Goal: Information Seeking & Learning: Learn about a topic

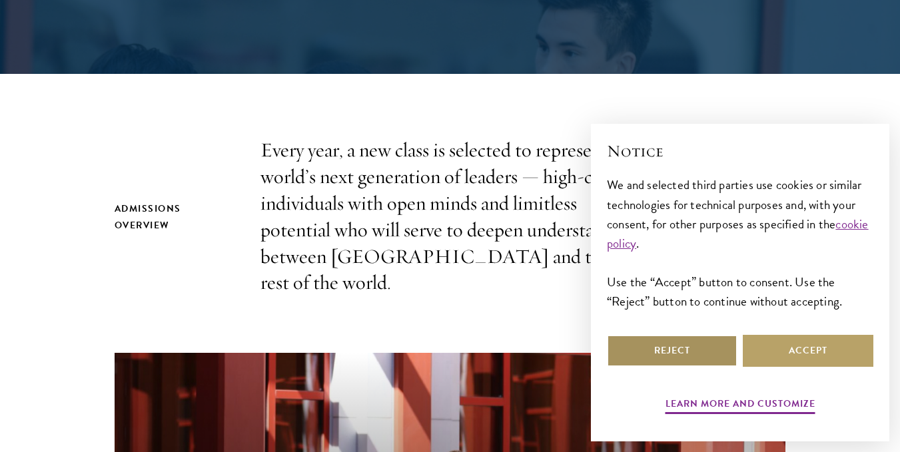
click at [698, 345] on button "Reject" at bounding box center [672, 351] width 131 height 32
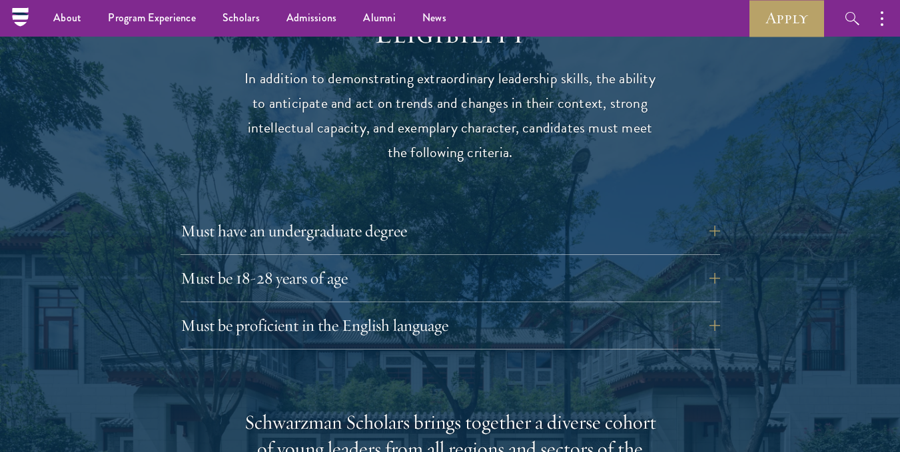
scroll to position [1736, 0]
click at [414, 322] on button "Must be proficient in the English language" at bounding box center [459, 326] width 539 height 32
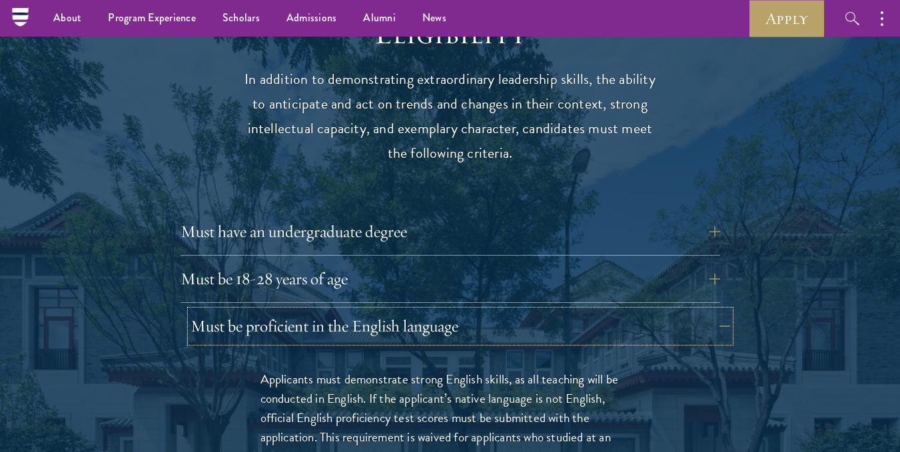
click at [414, 322] on button "Must be proficient in the English language" at bounding box center [459, 326] width 539 height 32
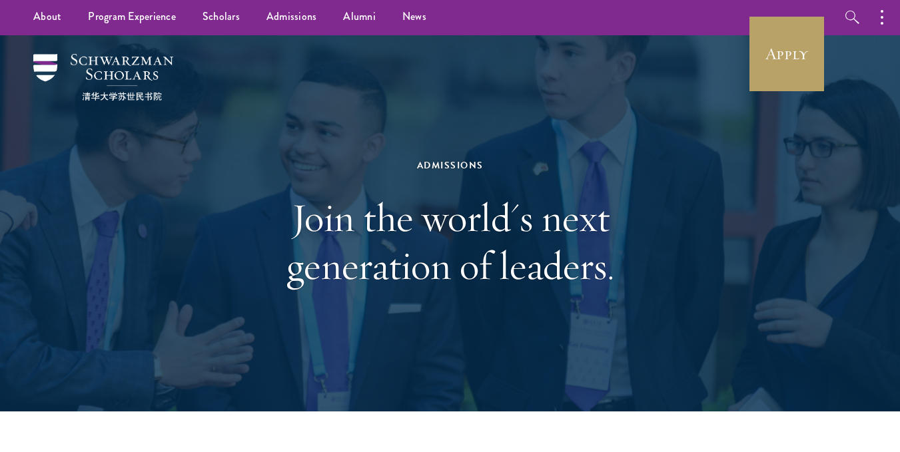
scroll to position [0, 0]
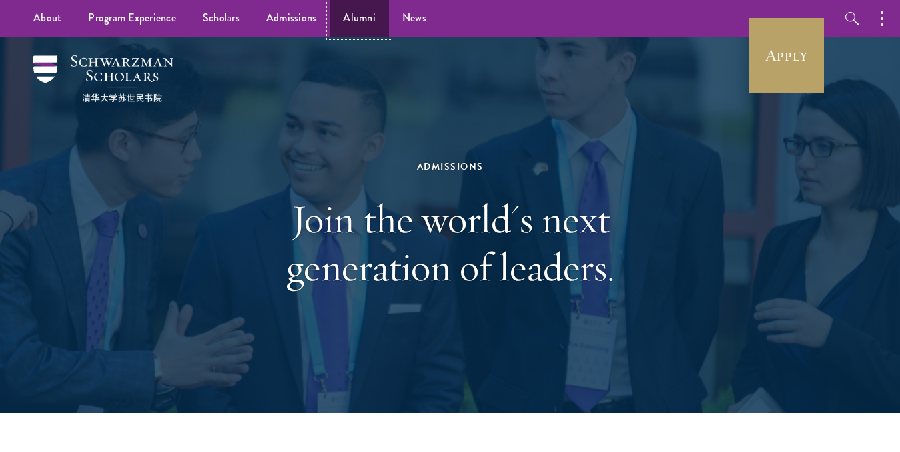
click at [362, 14] on link "Alumni" at bounding box center [359, 18] width 59 height 37
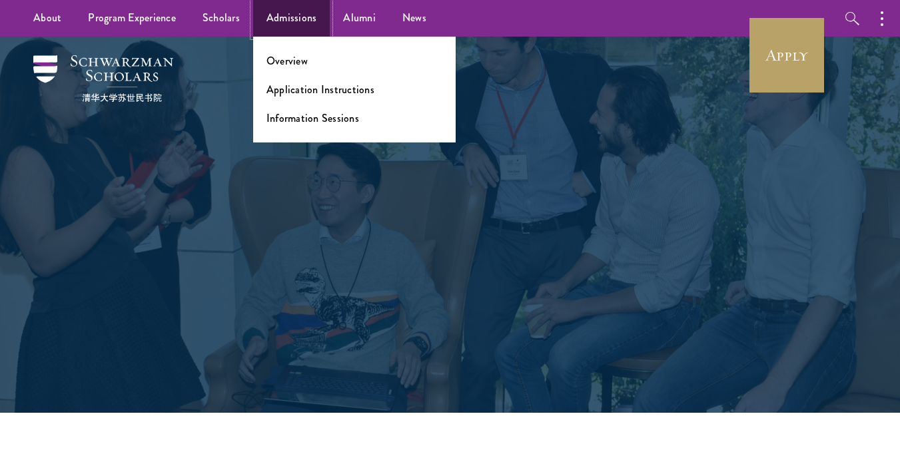
click at [281, 17] on link "Admissions" at bounding box center [291, 18] width 77 height 37
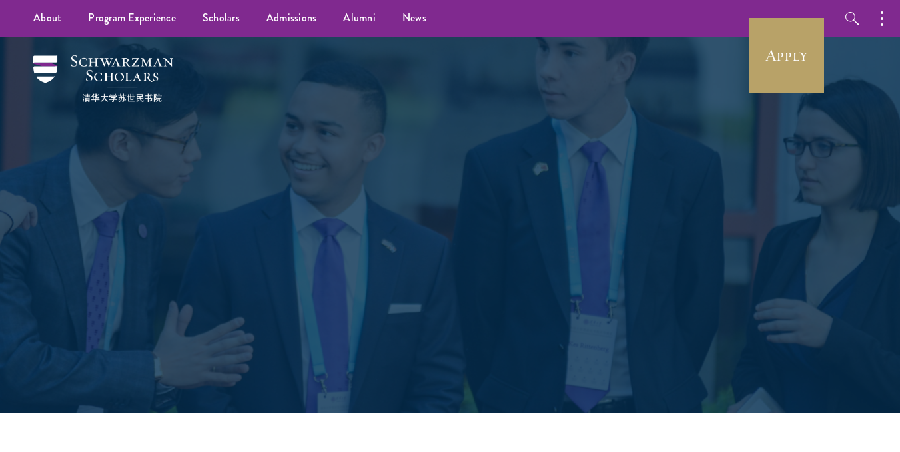
scroll to position [71, 0]
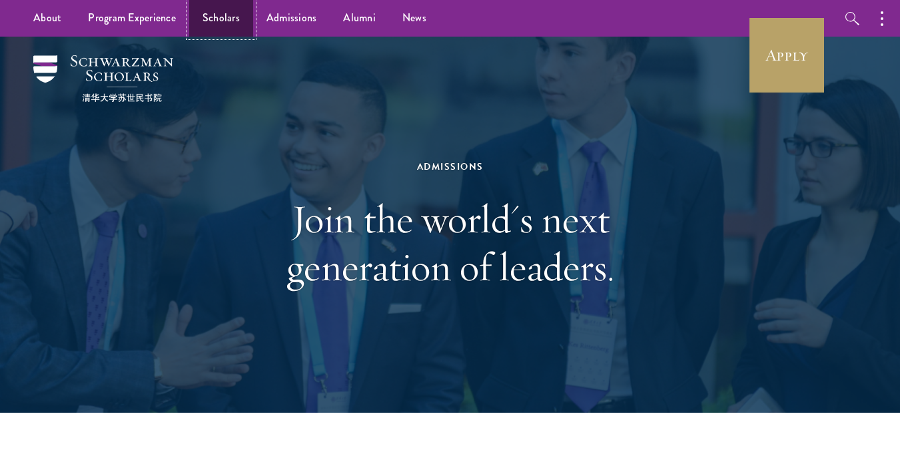
click at [213, 19] on link "Scholars" at bounding box center [221, 18] width 64 height 37
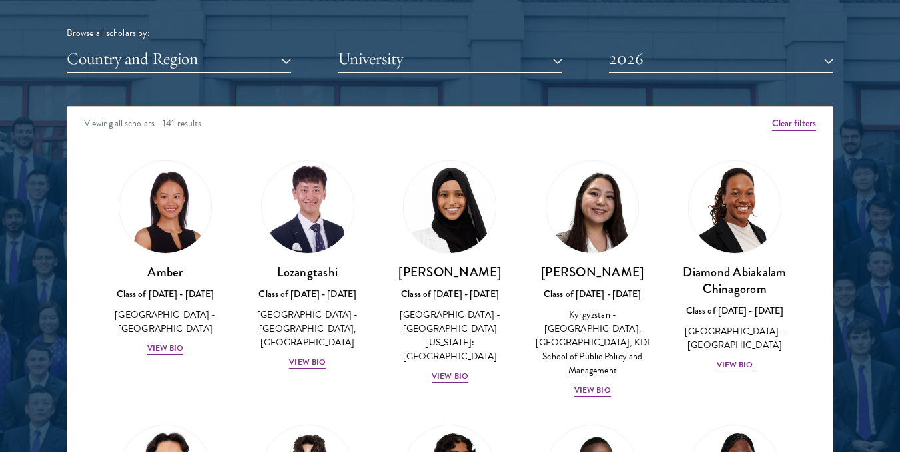
scroll to position [1636, 0]
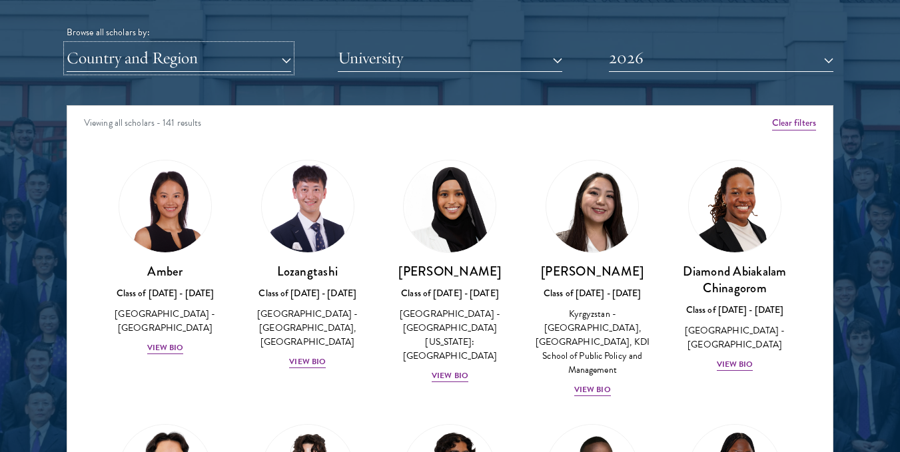
click at [289, 59] on button "Country and Region" at bounding box center [179, 58] width 224 height 27
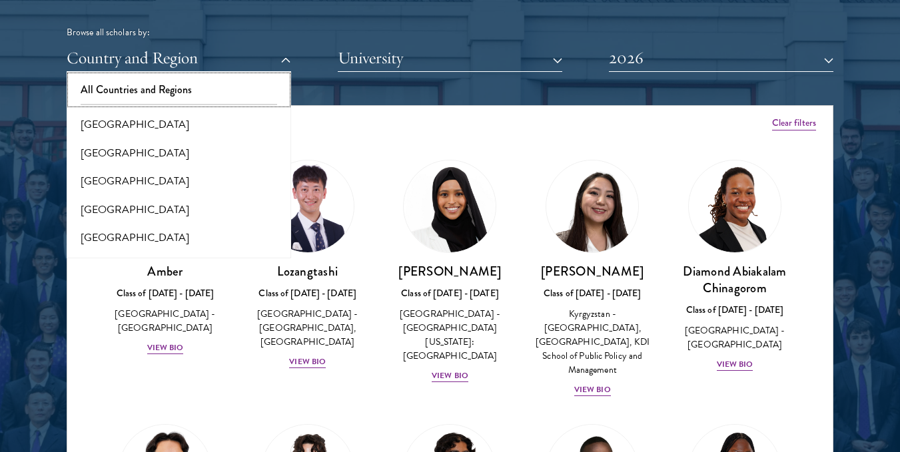
click at [172, 85] on button "All Countries and Regions" at bounding box center [179, 90] width 216 height 28
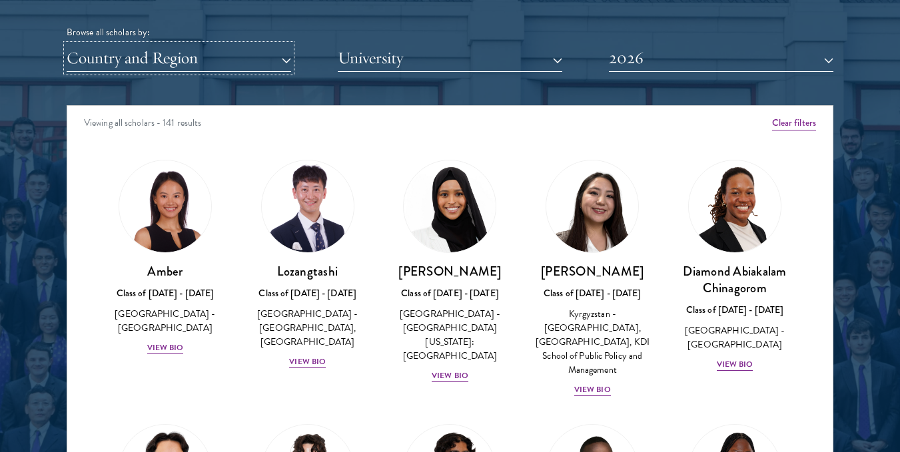
click at [236, 59] on button "Country and Region" at bounding box center [179, 58] width 224 height 27
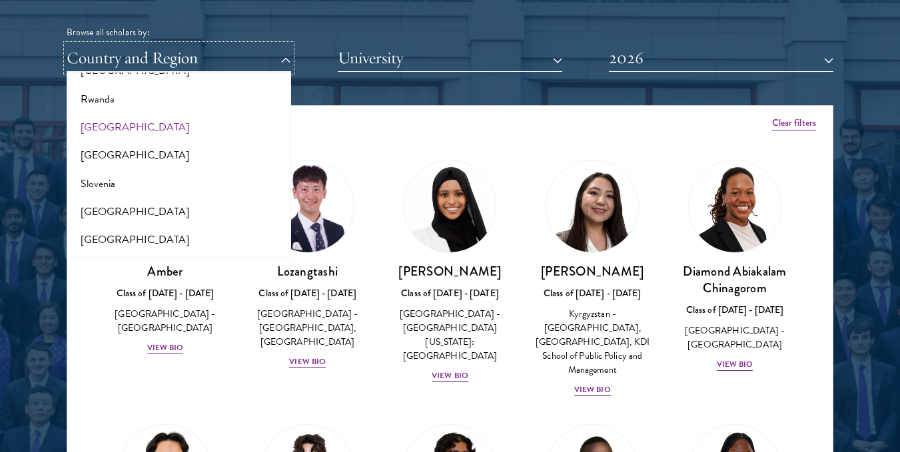
scroll to position [2165, 0]
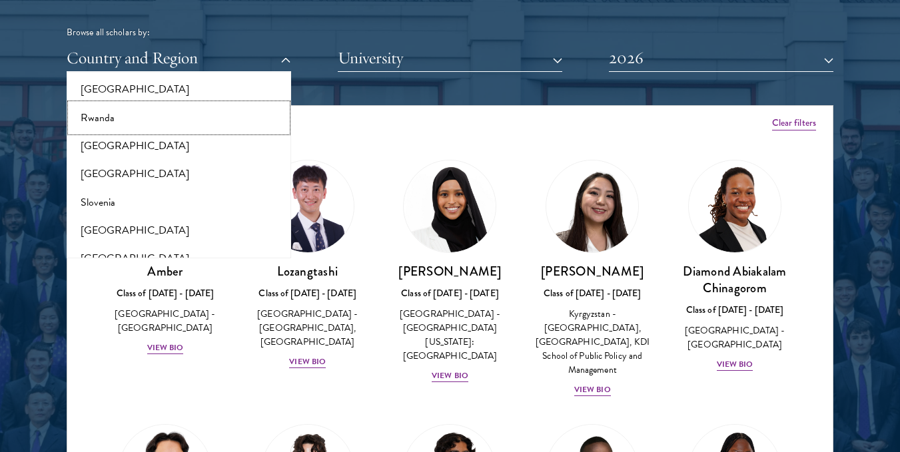
click at [126, 110] on button "Rwanda" at bounding box center [179, 118] width 216 height 28
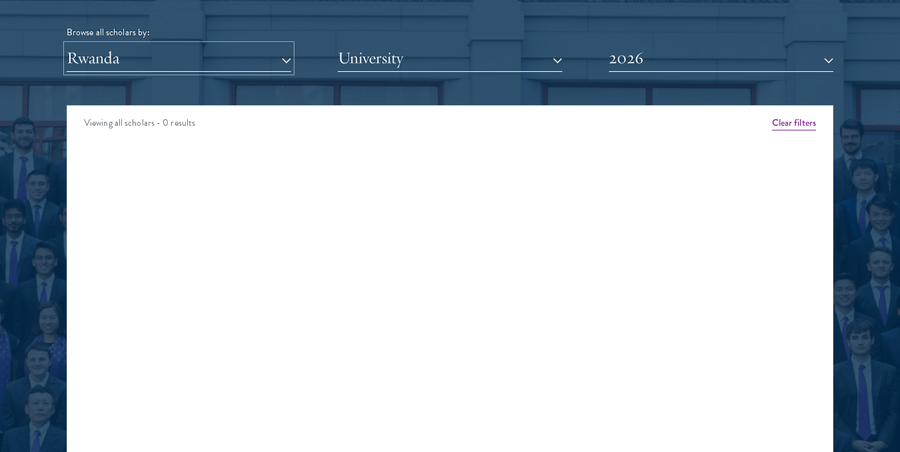
click at [282, 55] on button "Rwanda" at bounding box center [179, 58] width 224 height 27
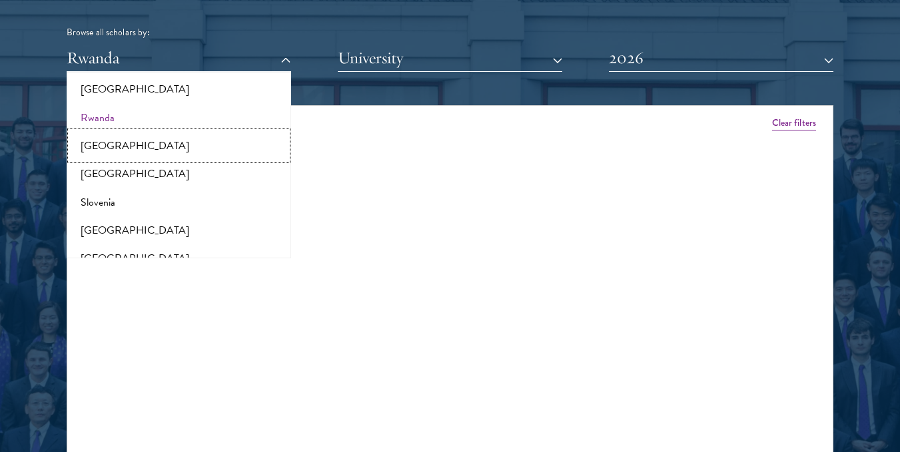
click at [137, 135] on button "[GEOGRAPHIC_DATA]" at bounding box center [179, 146] width 216 height 28
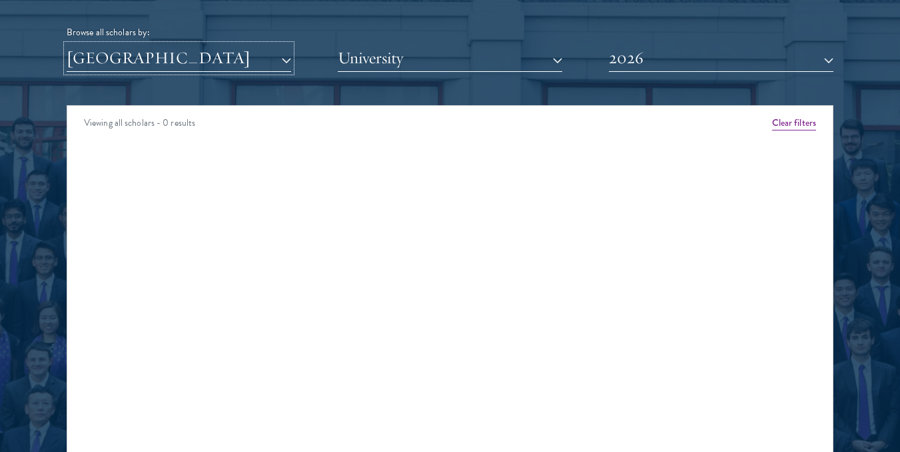
click at [287, 61] on button "[GEOGRAPHIC_DATA]" at bounding box center [179, 58] width 224 height 27
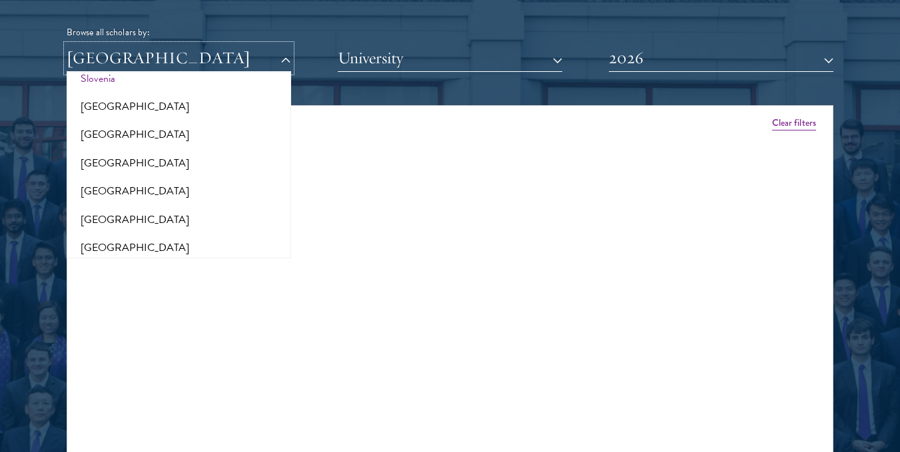
scroll to position [2311, 0]
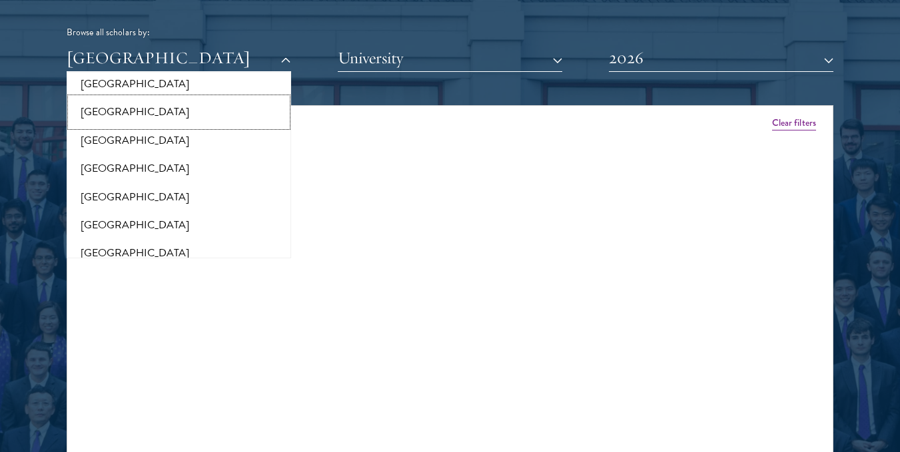
click at [119, 106] on button "[GEOGRAPHIC_DATA]" at bounding box center [179, 112] width 216 height 28
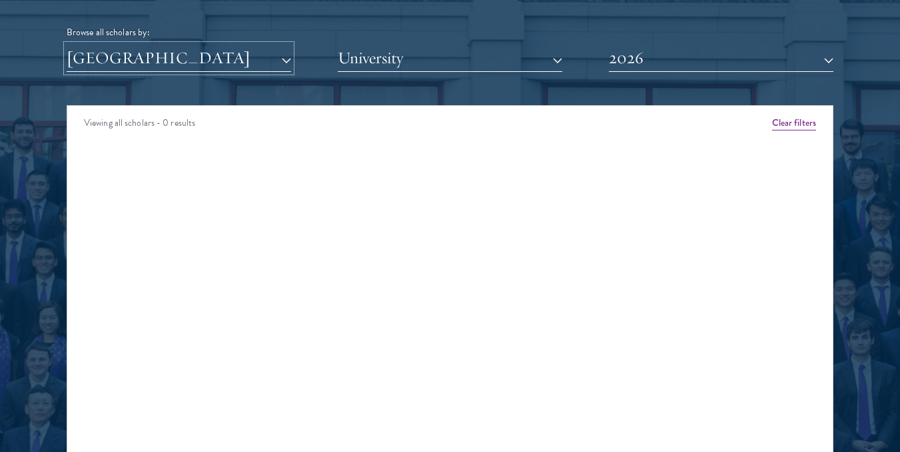
click at [275, 59] on button "[GEOGRAPHIC_DATA]" at bounding box center [179, 58] width 224 height 27
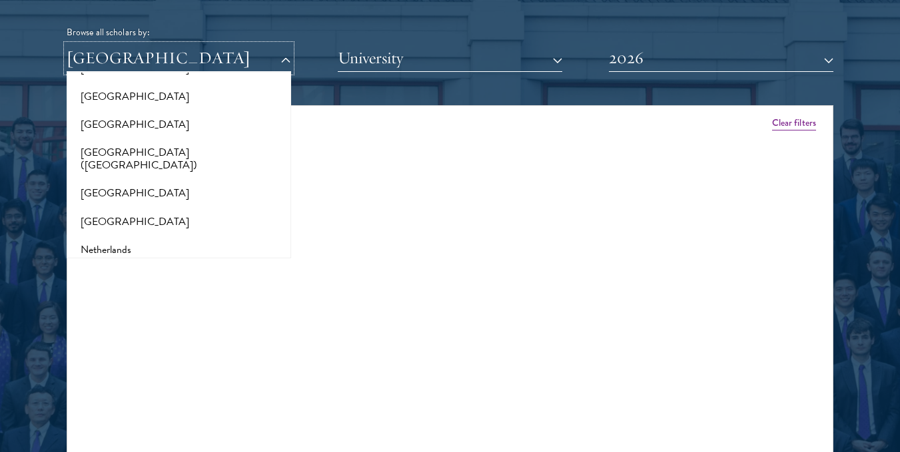
scroll to position [1636, 0]
click at [104, 181] on button "[GEOGRAPHIC_DATA]" at bounding box center [179, 195] width 216 height 28
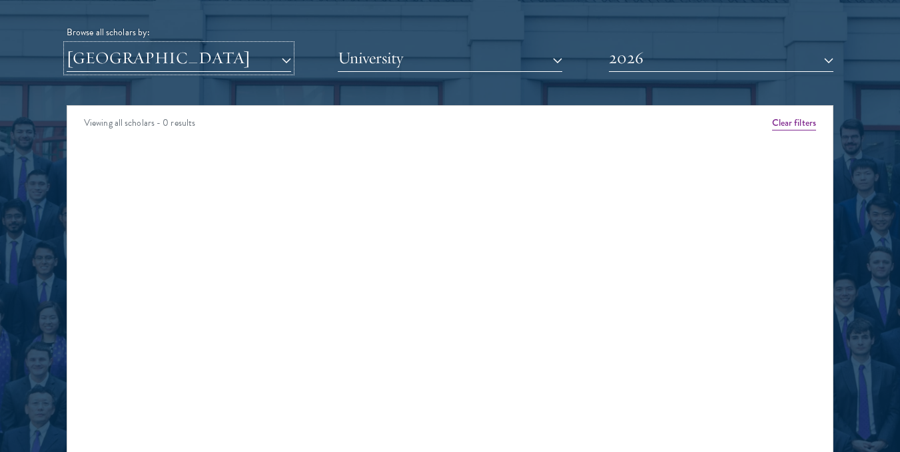
click at [274, 60] on button "[GEOGRAPHIC_DATA]" at bounding box center [179, 58] width 224 height 27
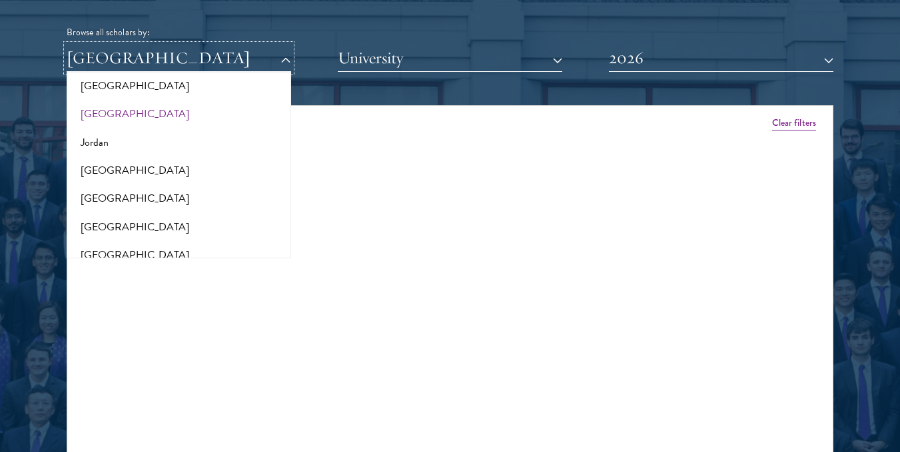
scroll to position [1221, 0]
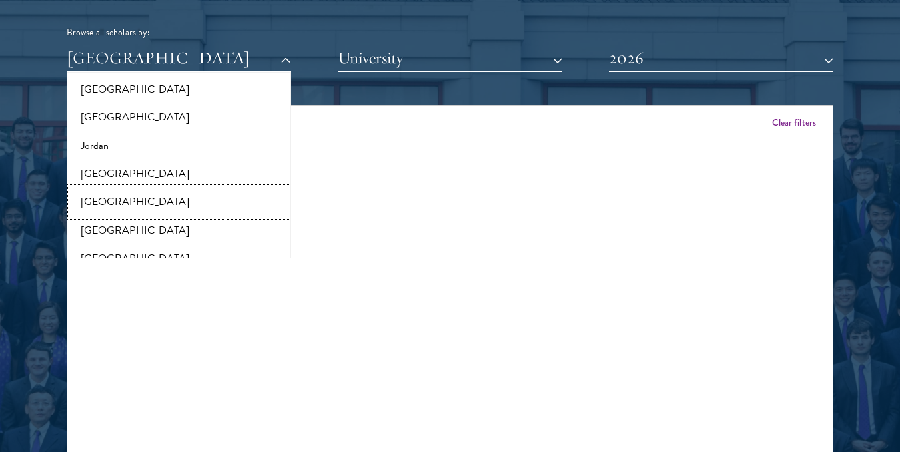
click at [91, 198] on button "[GEOGRAPHIC_DATA]" at bounding box center [179, 202] width 216 height 28
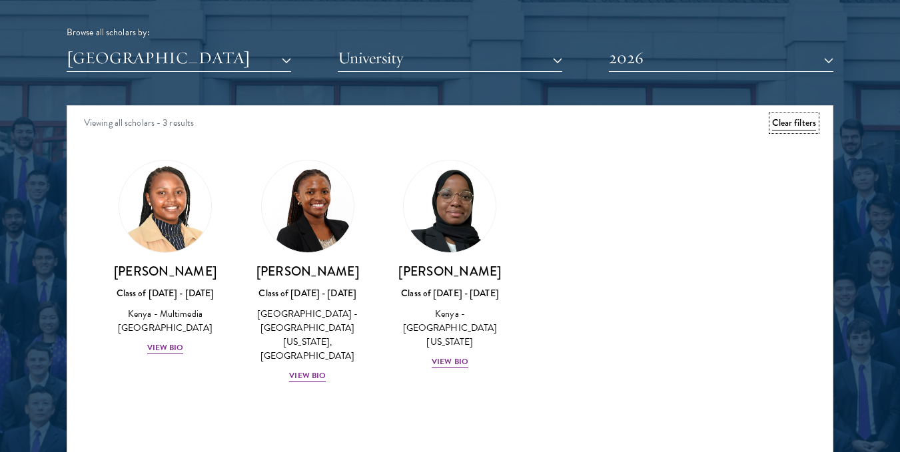
click at [792, 125] on button "Clear filters" at bounding box center [794, 123] width 44 height 15
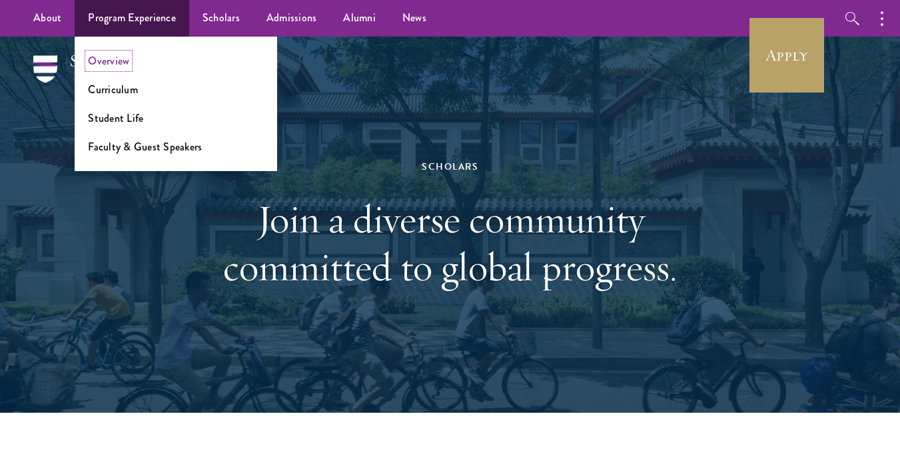
click at [116, 66] on link "Overview" at bounding box center [108, 60] width 41 height 15
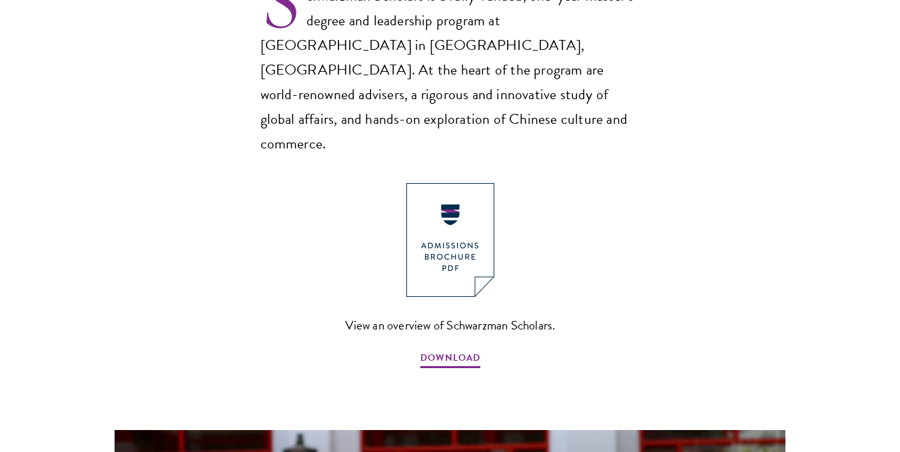
scroll to position [956, 0]
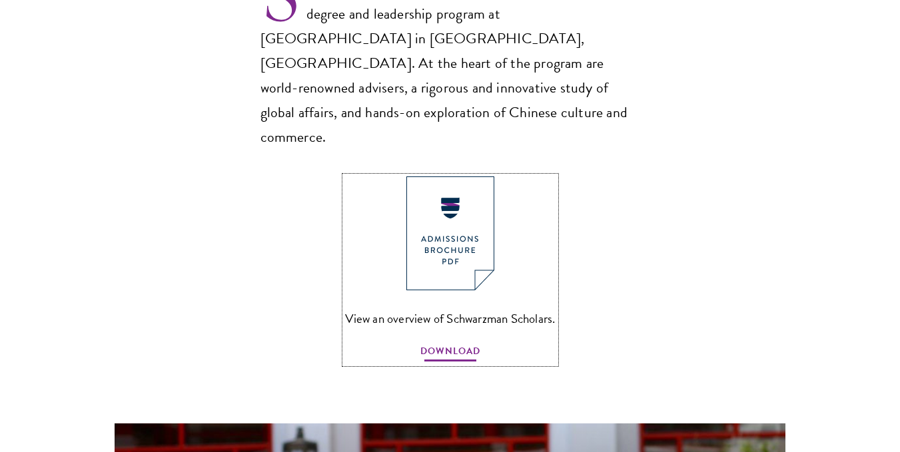
click at [453, 343] on span "DOWNLOAD" at bounding box center [450, 353] width 60 height 21
